Goal: Task Accomplishment & Management: Manage account settings

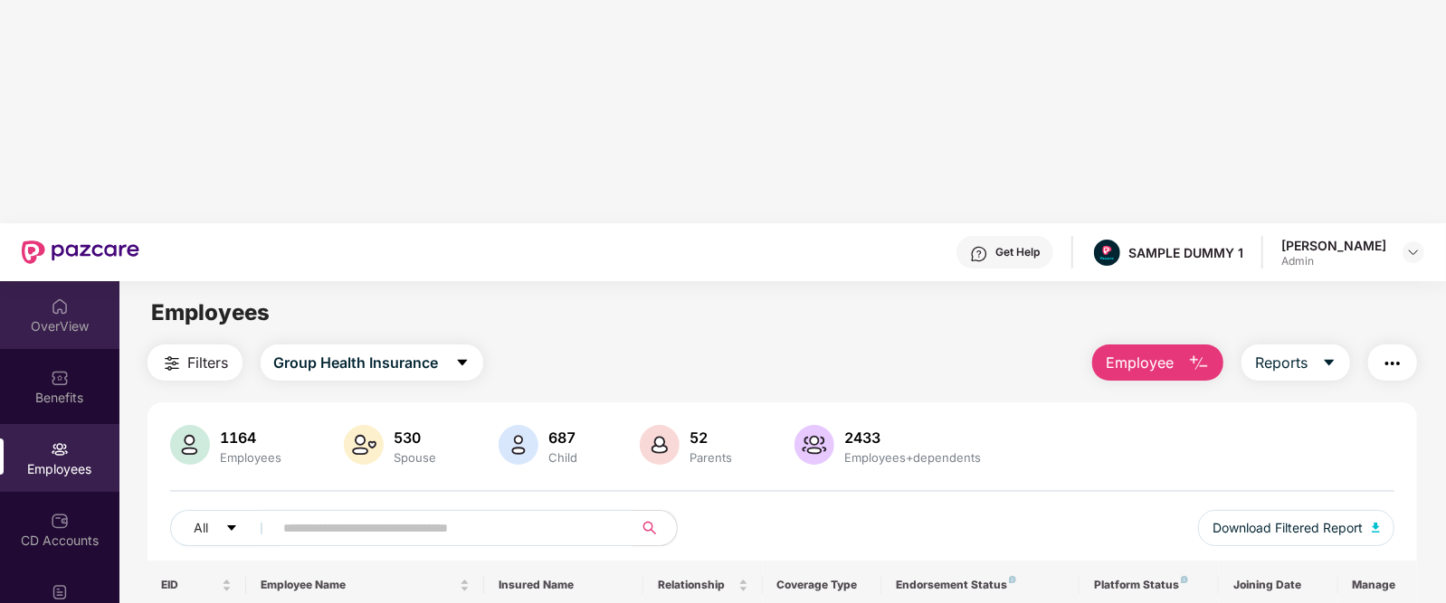
scroll to position [5, 0]
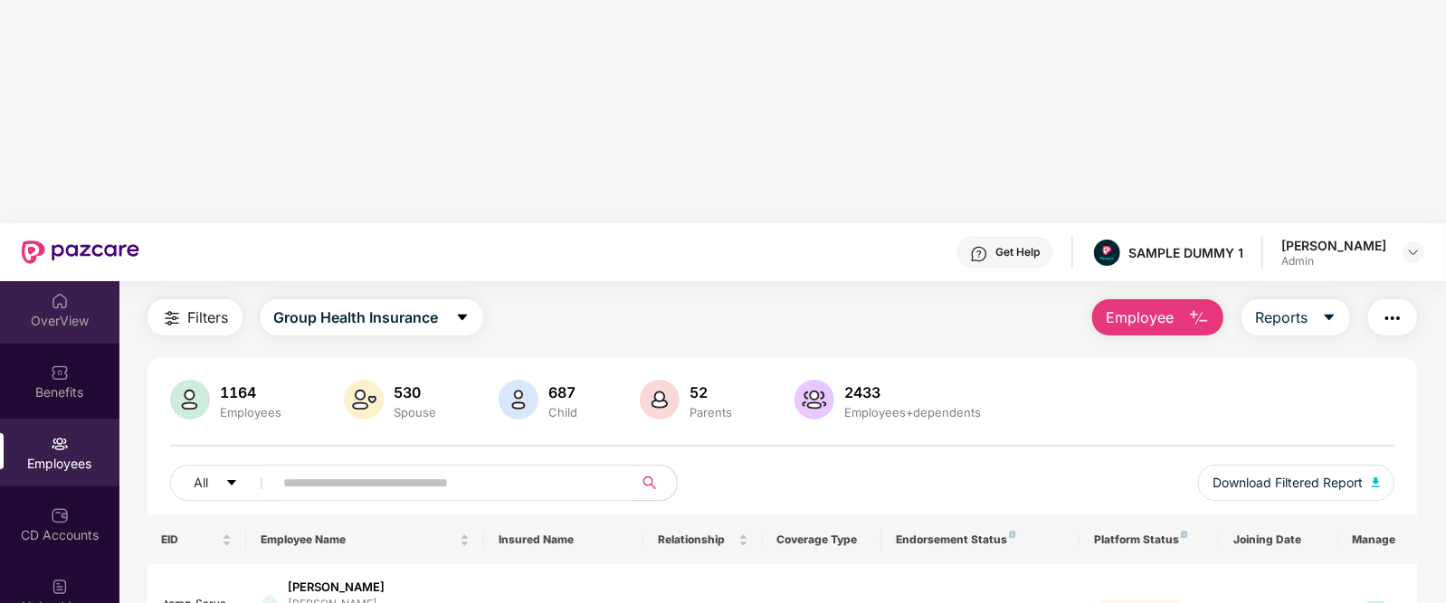
click at [45, 276] on div "OverView" at bounding box center [59, 310] width 119 height 68
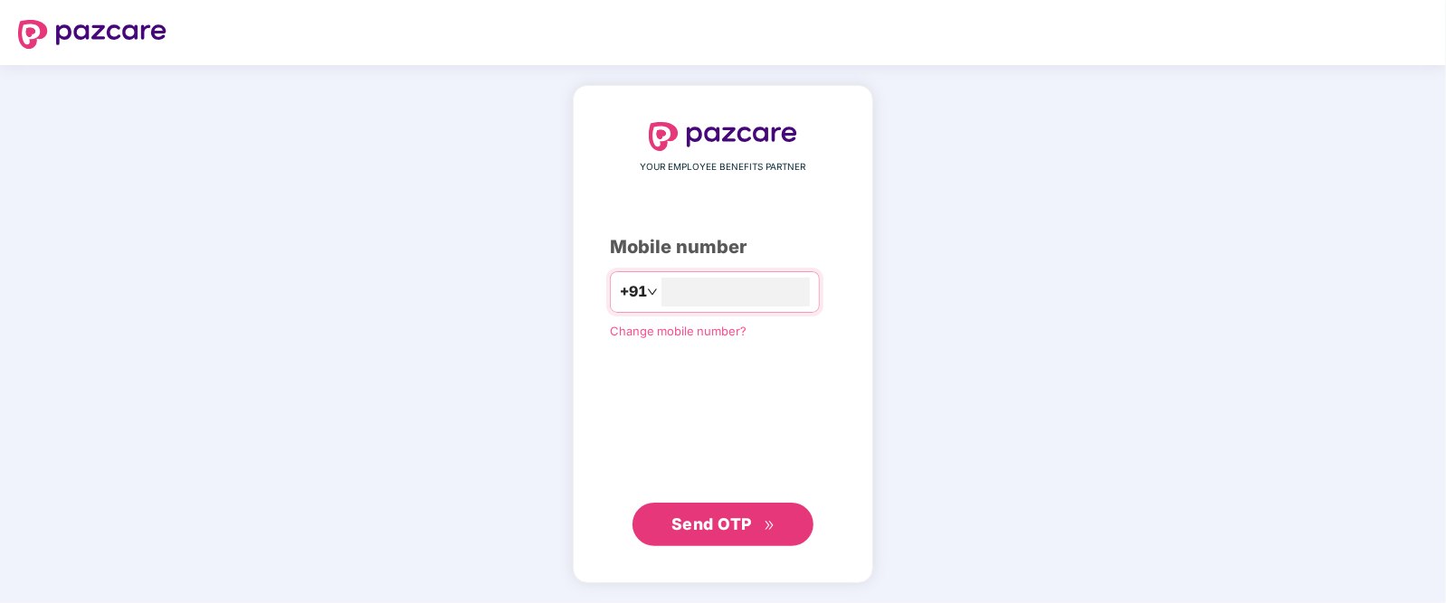
type input "**********"
click link "Change mobile number?" at bounding box center [678, 330] width 137 height 14
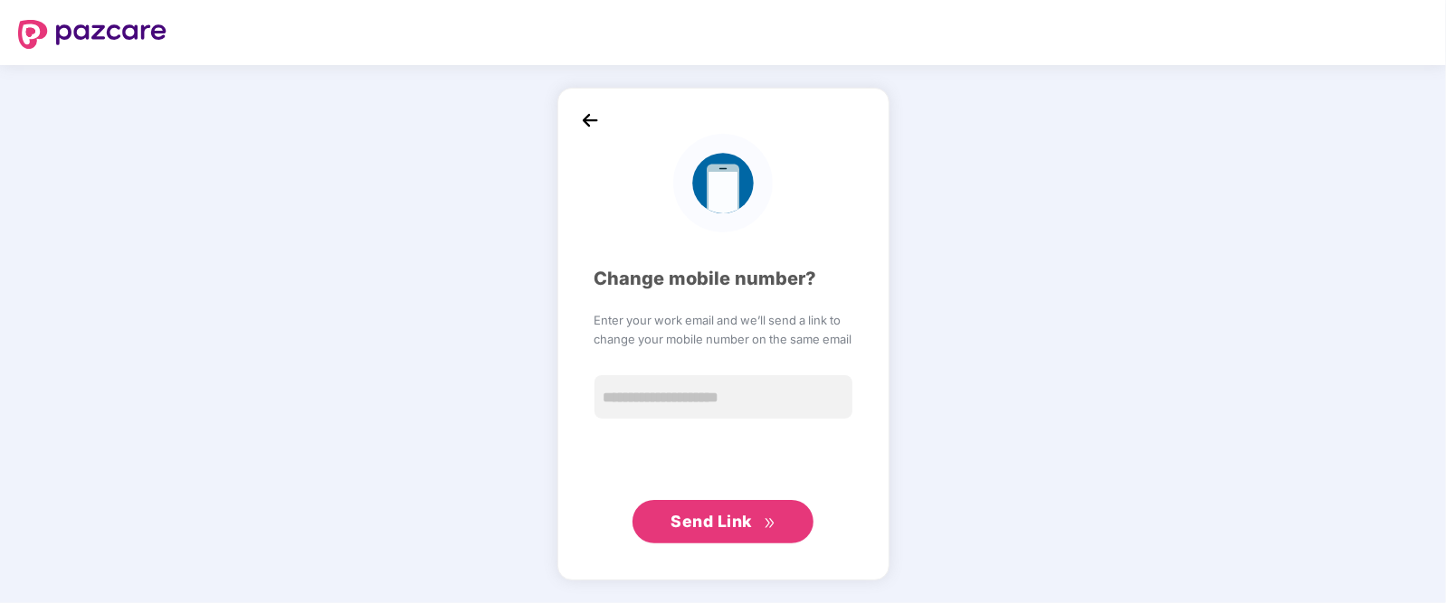
click at [583, 110] on img at bounding box center [589, 120] width 27 height 27
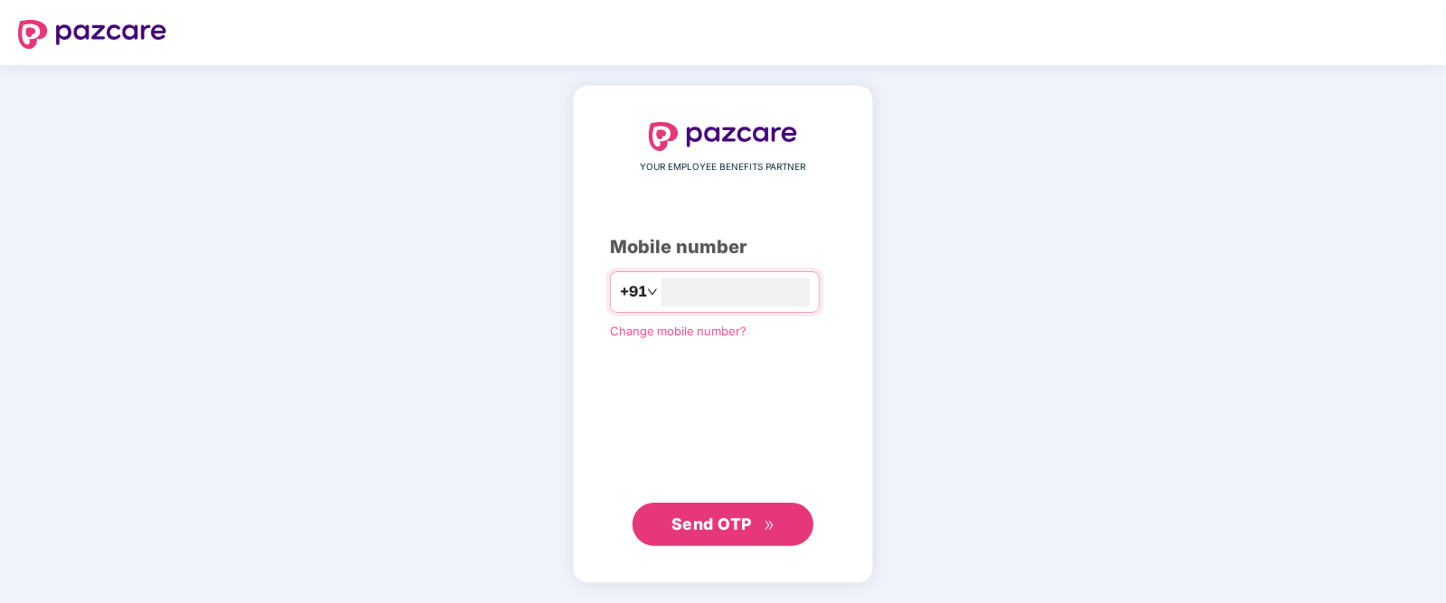
type input "**********"
click at [733, 523] on span "Send OTP" at bounding box center [711, 523] width 81 height 19
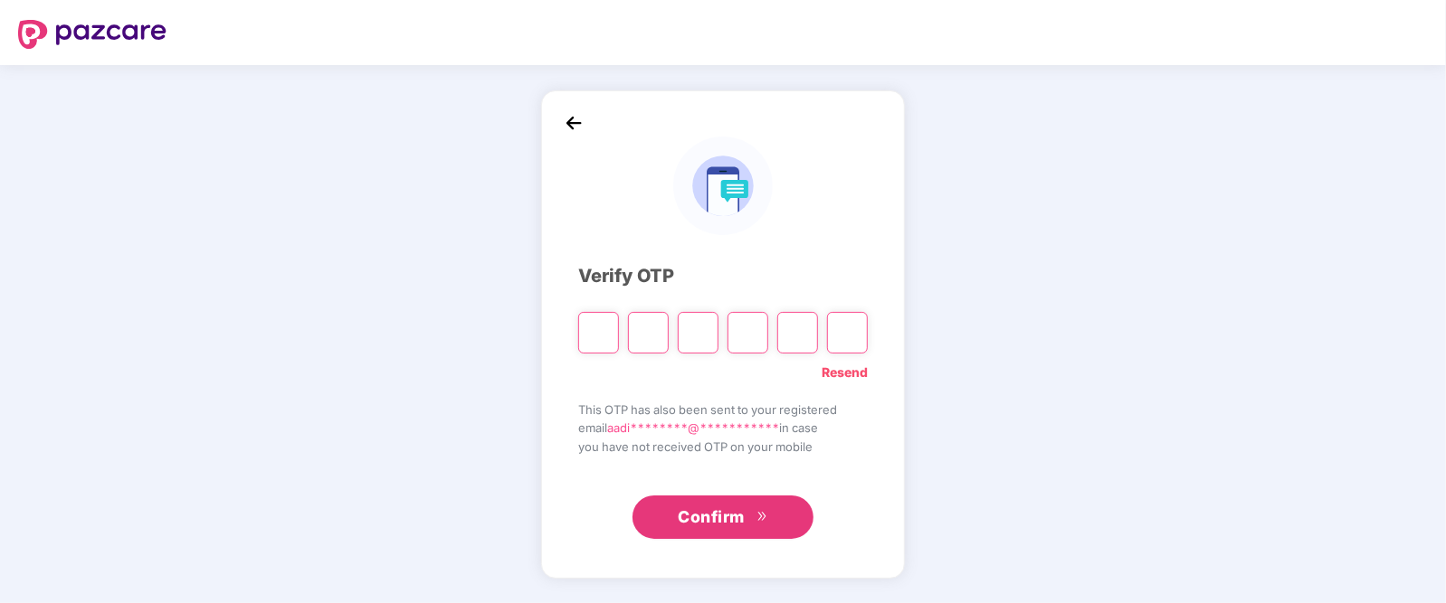
type input "*"
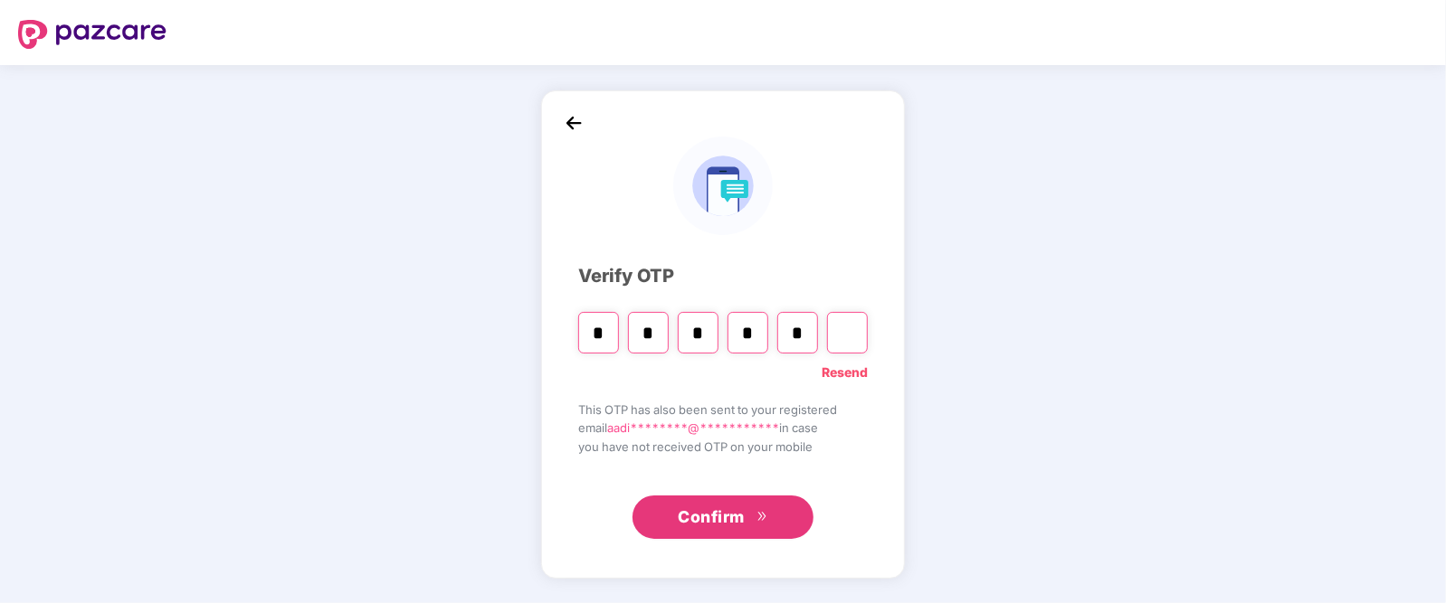
type input "*"
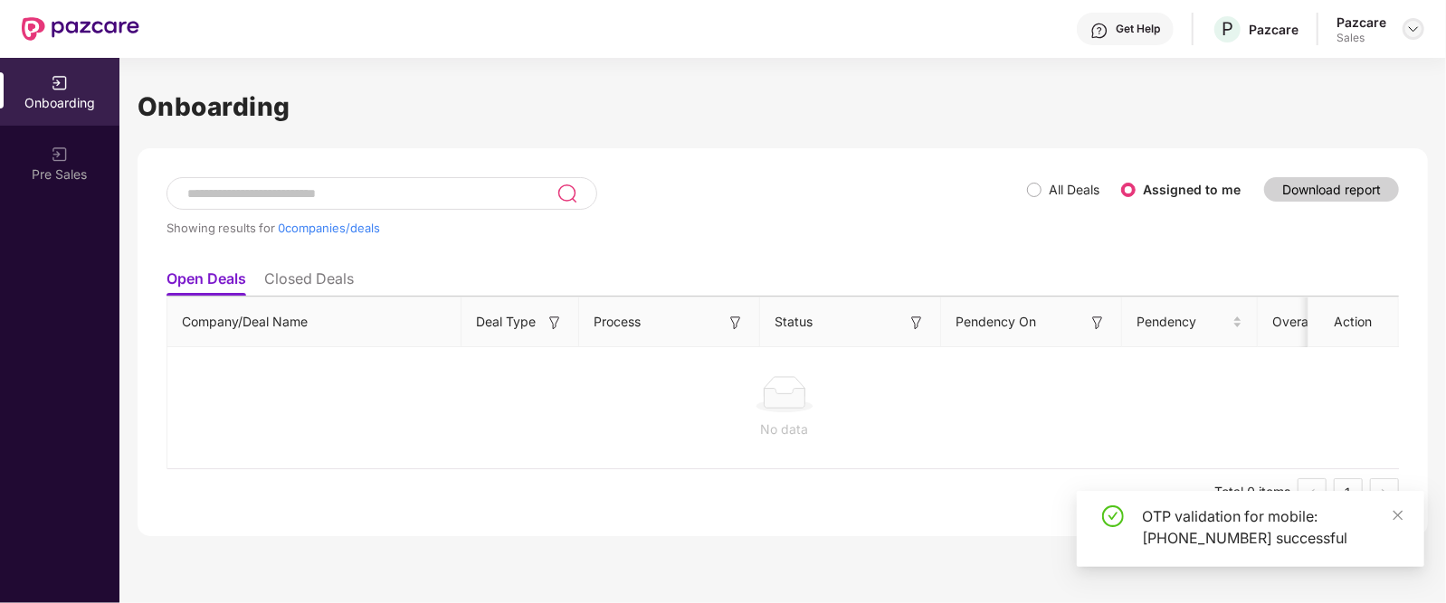
click at [1406, 28] on img at bounding box center [1413, 29] width 14 height 14
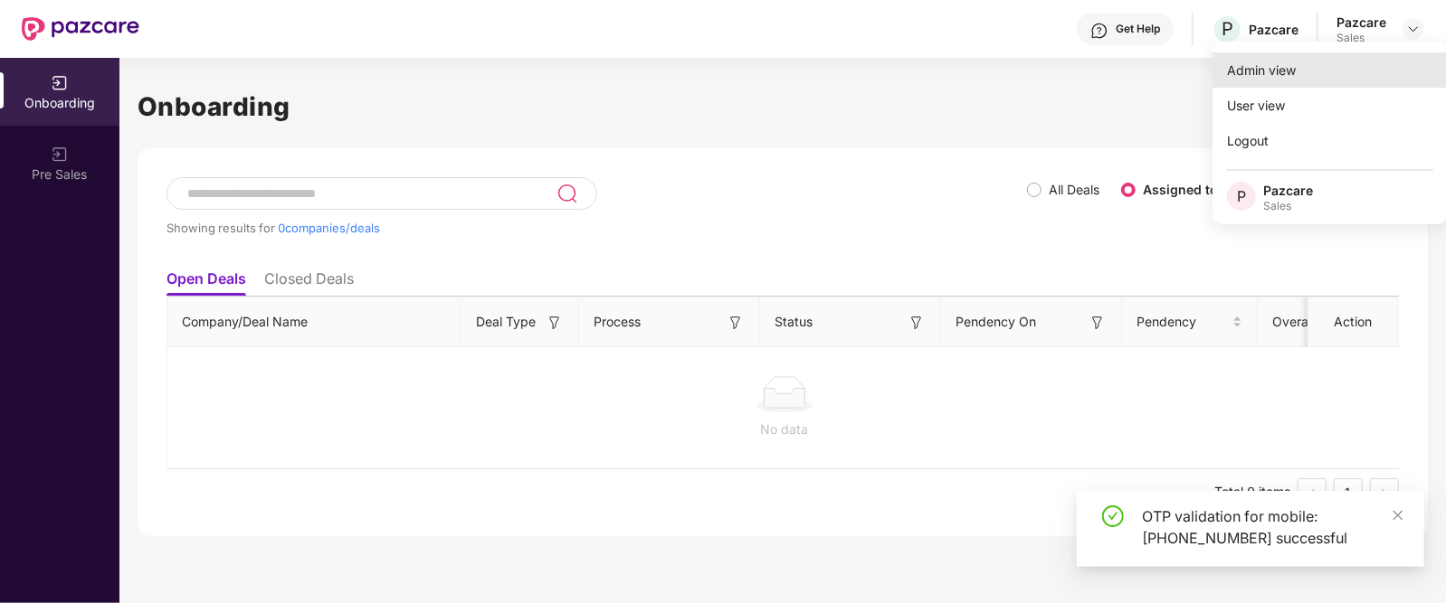
click at [1269, 71] on div "Admin view" at bounding box center [1329, 69] width 235 height 35
